Goal: Task Accomplishment & Management: Manage account settings

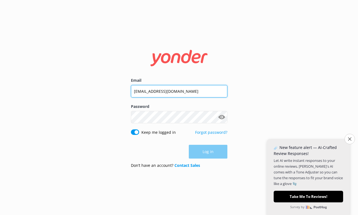
type input "[EMAIL_ADDRESS][DOMAIN_NAME]"
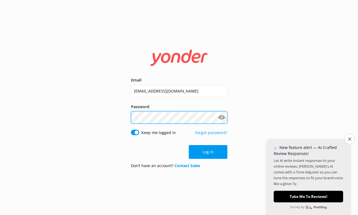
click at [208, 152] on button "Log in" at bounding box center [208, 152] width 39 height 14
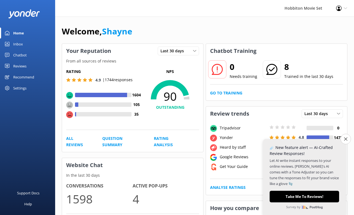
click at [344, 6] on div "Profile Settings Logout" at bounding box center [341, 8] width 25 height 17
click at [329, 28] on link "Profile Settings" at bounding box center [326, 24] width 55 height 14
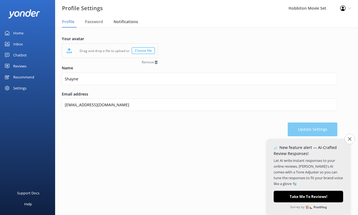
click at [122, 24] on span "Notifications" at bounding box center [126, 22] width 25 height 6
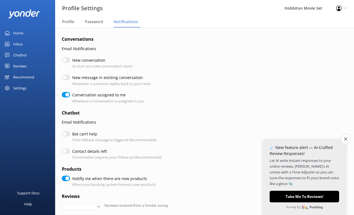
checkbox input "true"
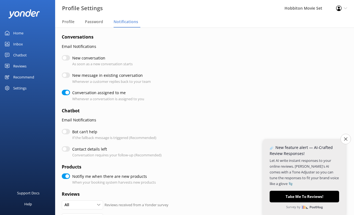
scroll to position [4, 0]
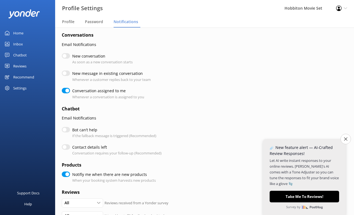
click at [65, 89] on input "Conversation assigned to me" at bounding box center [66, 91] width 8 height 6
checkbox input "false"
checkbox input "true"
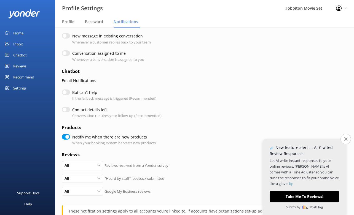
scroll to position [80, 0]
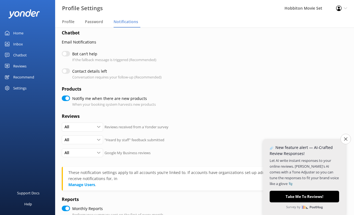
click at [65, 96] on input "Notifiy me when there are new products" at bounding box center [66, 99] width 8 height 6
checkbox input "false"
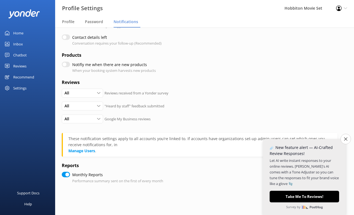
scroll to position [115, 0]
click at [66, 171] on input "Monthly Reports" at bounding box center [66, 174] width 8 height 6
click at [69, 171] on input "Monthly Reports" at bounding box center [66, 174] width 8 height 6
checkbox input "true"
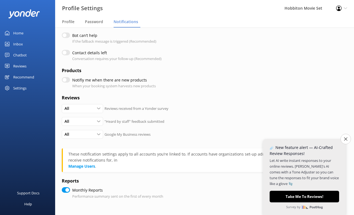
scroll to position [93, 0]
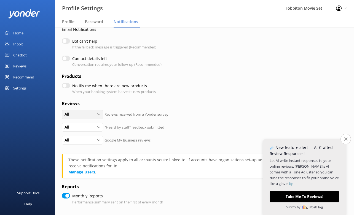
click at [98, 113] on icon at bounding box center [98, 114] width 3 height 3
click at [82, 145] on link "None" at bounding box center [86, 147] width 49 height 11
click at [98, 123] on div "All All Detractors None" at bounding box center [82, 127] width 41 height 9
click at [83, 155] on link "None" at bounding box center [86, 160] width 49 height 11
click at [95, 137] on div "All" at bounding box center [82, 140] width 39 height 6
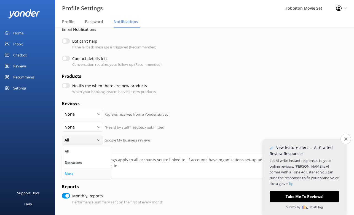
click at [84, 170] on link "None" at bounding box center [86, 173] width 49 height 11
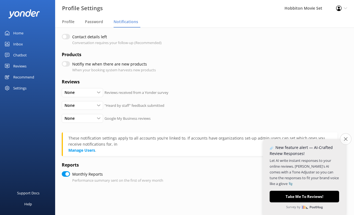
click at [345, 144] on button "Close survey" at bounding box center [346, 139] width 12 height 12
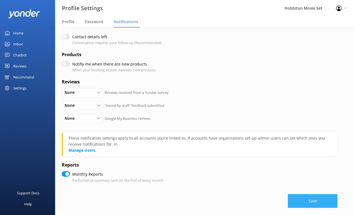
click at [305, 197] on button "Save" at bounding box center [313, 201] width 50 height 14
